Goal: Task Accomplishment & Management: Use online tool/utility

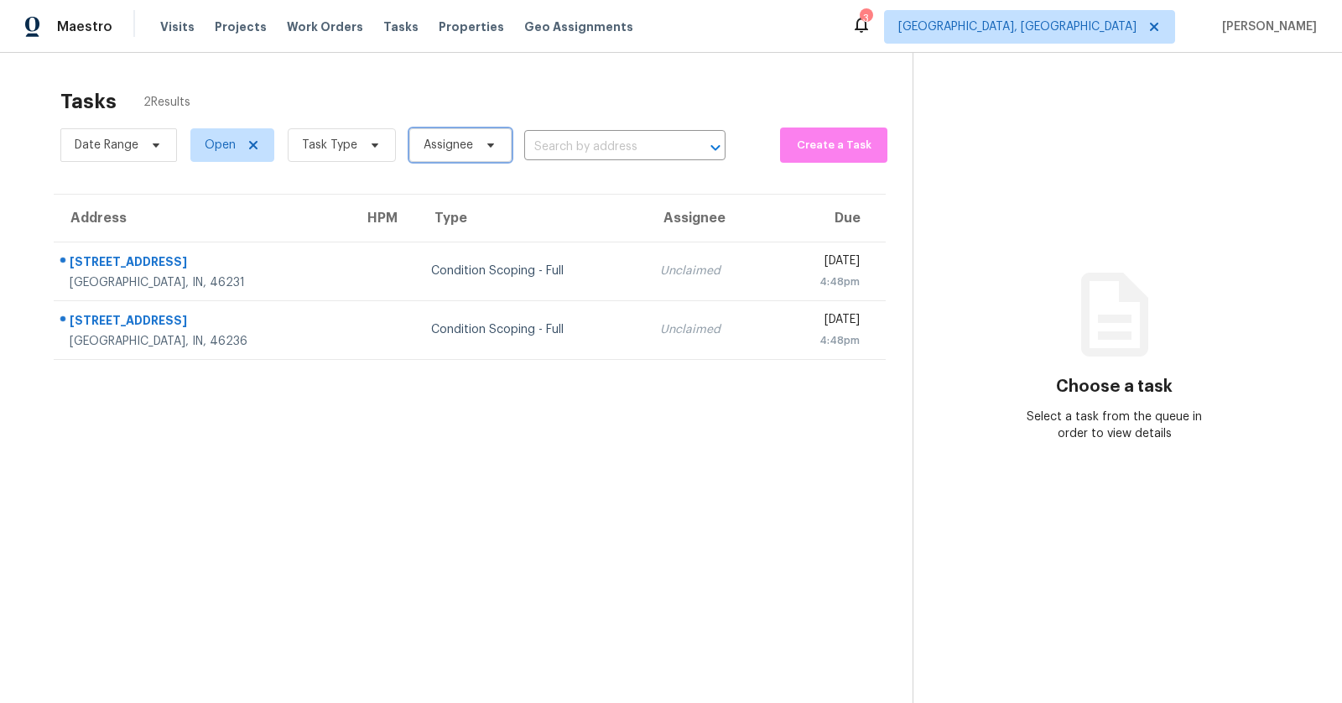
click at [431, 145] on span "Assignee" at bounding box center [448, 145] width 49 height 17
click at [382, 147] on span "Task Type" at bounding box center [342, 145] width 108 height 34
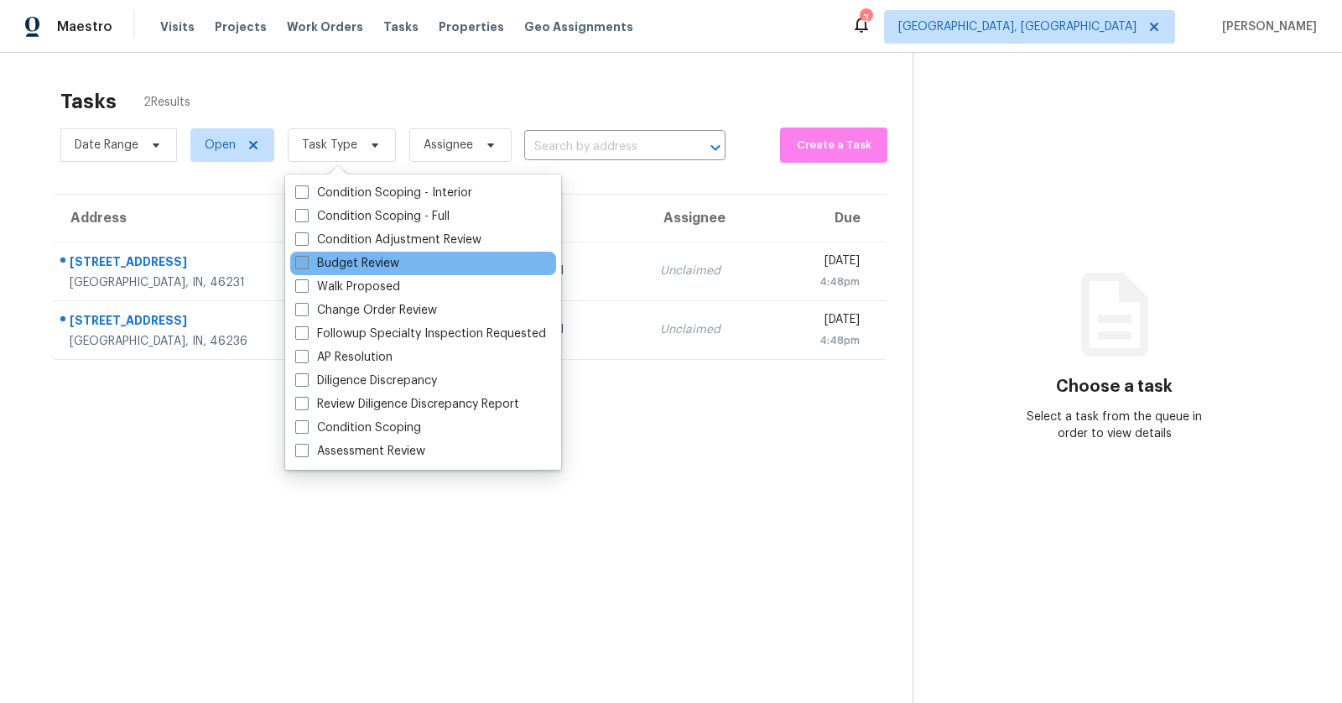
click at [382, 265] on label "Budget Review" at bounding box center [347, 263] width 104 height 17
click at [306, 265] on input "Budget Review" at bounding box center [300, 260] width 11 height 11
checkbox input "true"
